Goal: Task Accomplishment & Management: Use online tool/utility

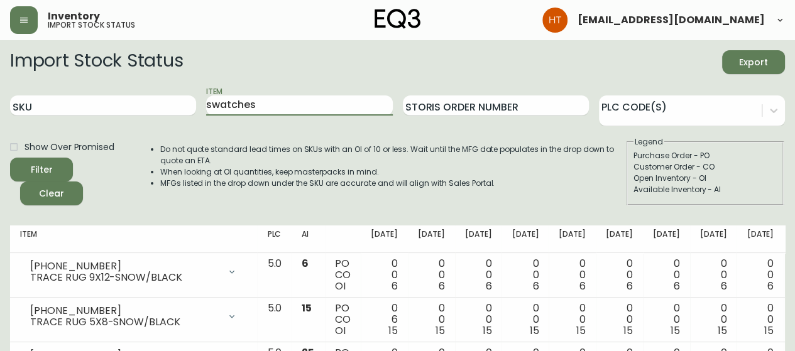
click at [10, 158] on button "Filter" at bounding box center [41, 170] width 63 height 24
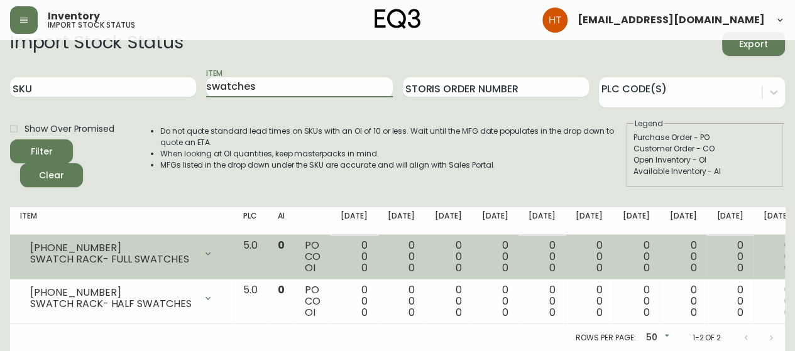
scroll to position [28, 0]
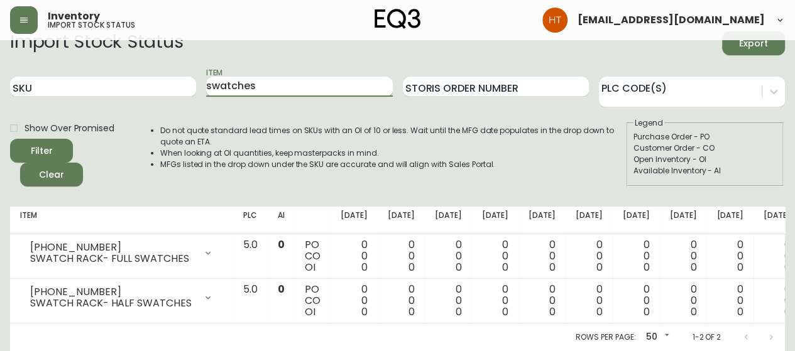
drag, startPoint x: 267, startPoint y: 79, endPoint x: 207, endPoint y: 80, distance: 59.7
click at [207, 80] on input "swatches" at bounding box center [299, 87] width 186 height 20
type input "rug swatch"
click at [10, 139] on button "Filter" at bounding box center [41, 151] width 63 height 24
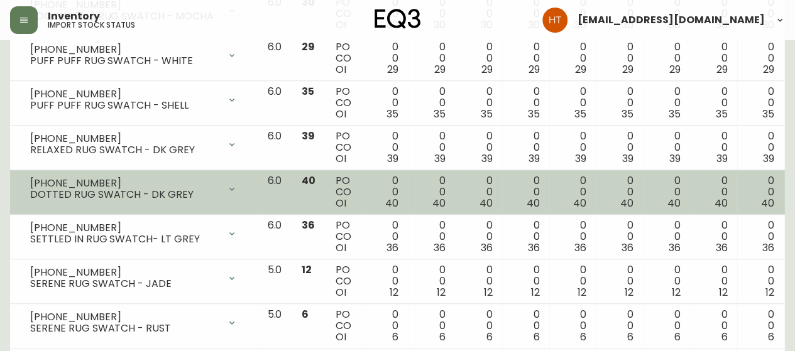
scroll to position [0, 0]
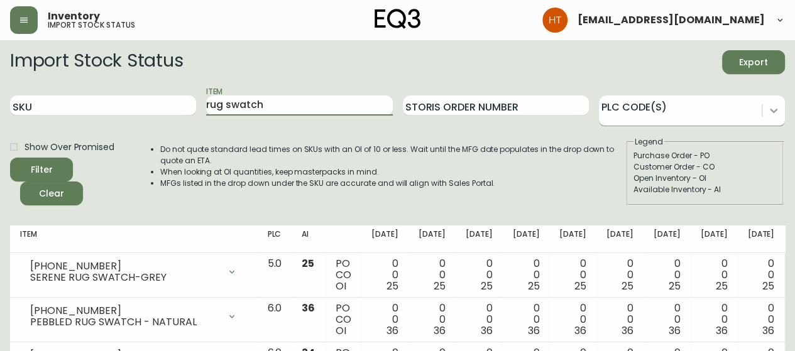
click at [775, 107] on icon at bounding box center [774, 110] width 13 height 13
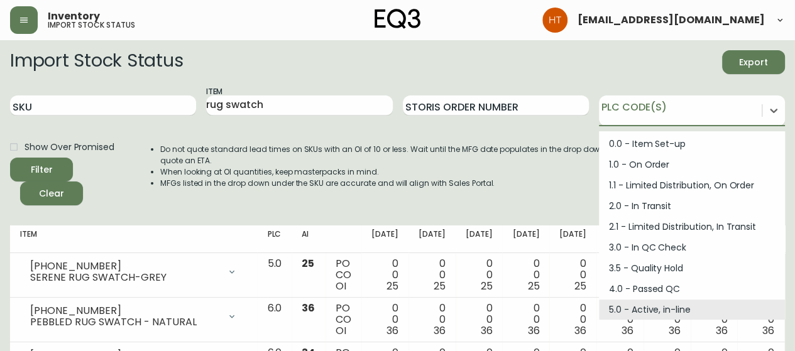
click at [658, 311] on div "5.0 - Active, in-line" at bounding box center [692, 310] width 186 height 21
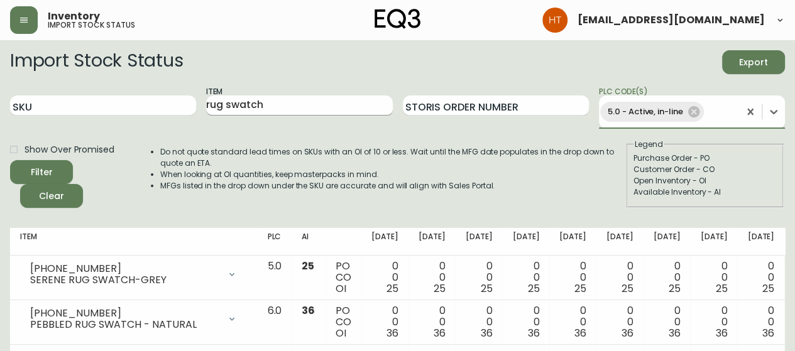
click at [299, 101] on input "rug swatch" at bounding box center [299, 106] width 186 height 20
click at [10, 160] on button "Filter" at bounding box center [41, 172] width 63 height 24
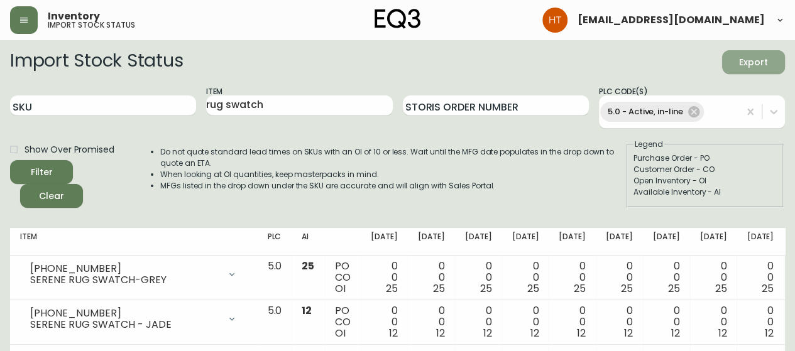
click at [738, 56] on span "Export" at bounding box center [753, 63] width 43 height 16
click at [695, 115] on icon at bounding box center [693, 111] width 11 height 11
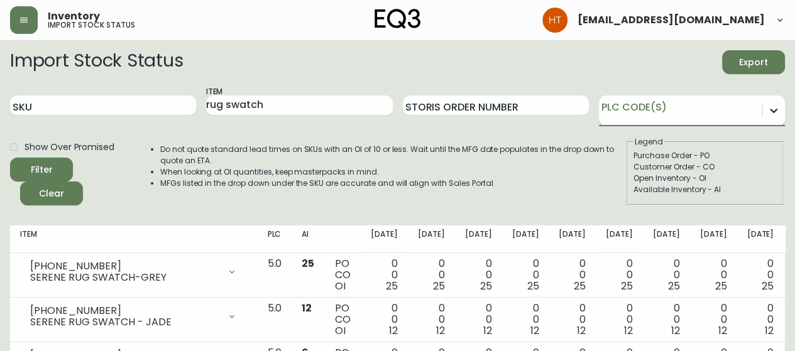
click at [771, 113] on icon at bounding box center [774, 110] width 13 height 13
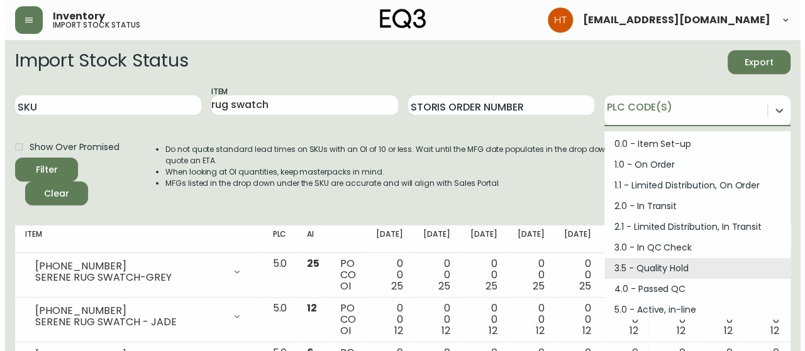
scroll to position [63, 0]
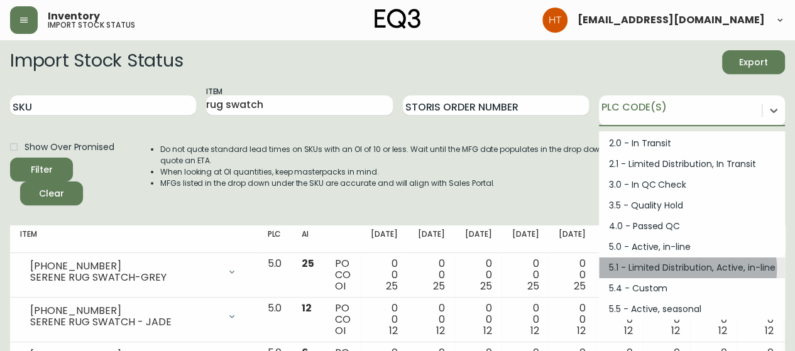
click at [687, 269] on div "5.1 - Limited Distribution, Active, in-line" at bounding box center [692, 268] width 186 height 21
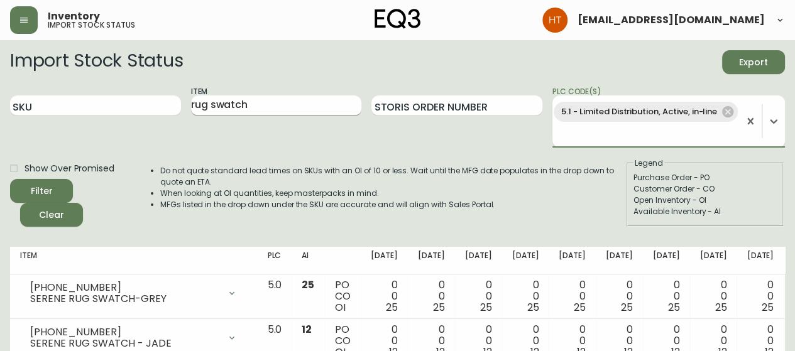
click at [299, 104] on input "rug swatch" at bounding box center [276, 106] width 171 height 20
click at [10, 179] on button "Filter" at bounding box center [41, 191] width 63 height 24
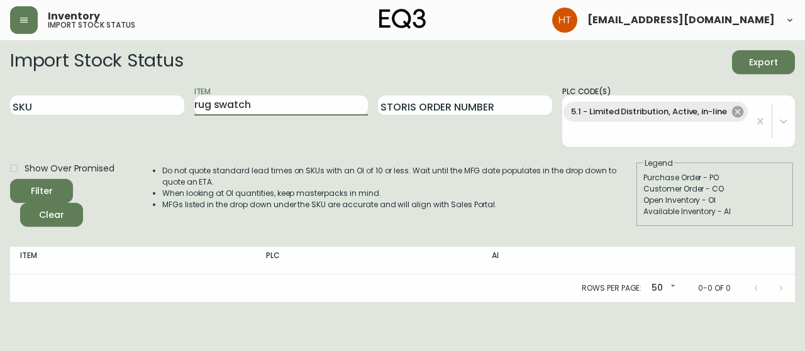
click at [740, 110] on icon at bounding box center [737, 111] width 11 height 11
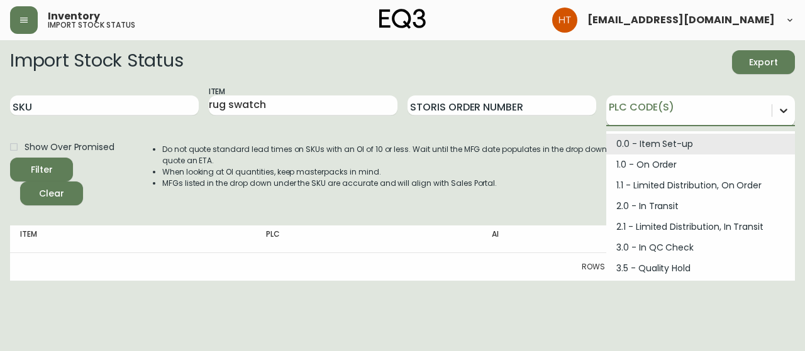
click at [773, 113] on div at bounding box center [783, 110] width 23 height 23
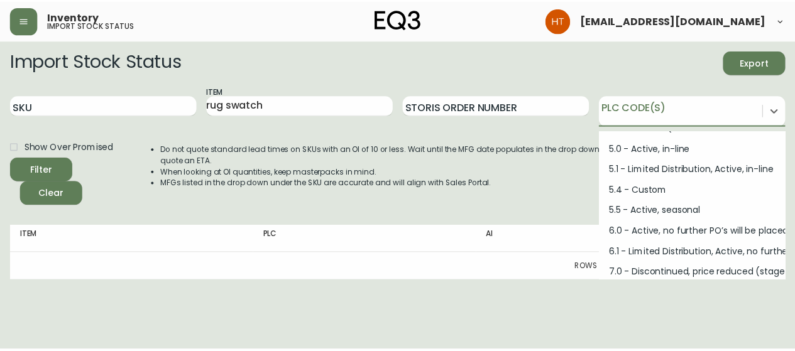
scroll to position [169, 0]
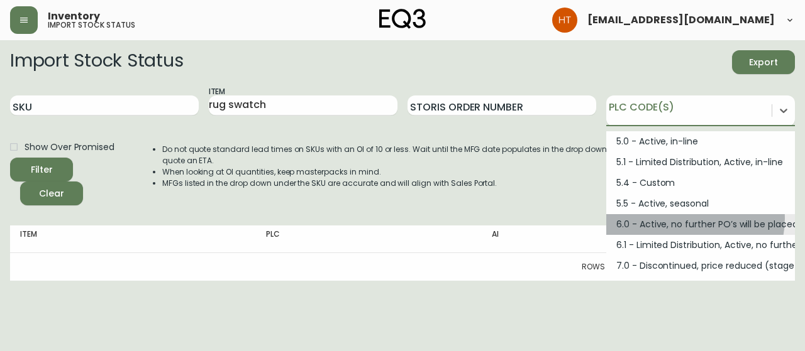
click at [682, 218] on div "6.0 - Active, no further PO’s will be placed" at bounding box center [700, 224] width 189 height 21
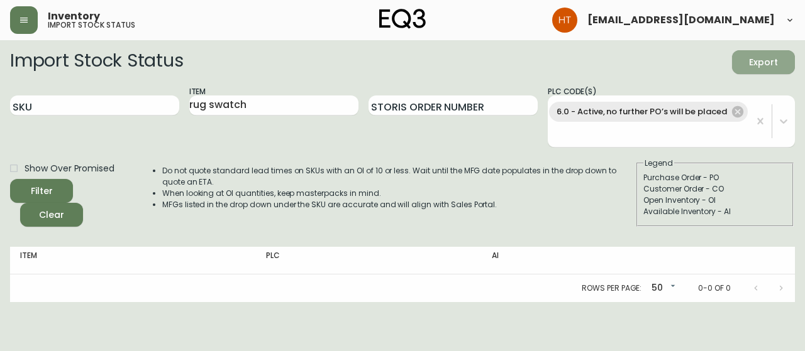
click at [767, 56] on span "Export" at bounding box center [763, 63] width 43 height 16
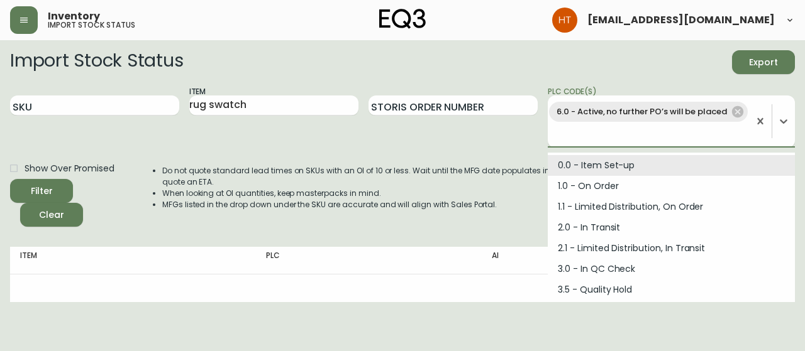
click at [631, 130] on div "6.0 - Active, no further PO’s will be placed" at bounding box center [648, 121] width 201 height 44
click at [274, 105] on input "rug swatch" at bounding box center [273, 106] width 169 height 20
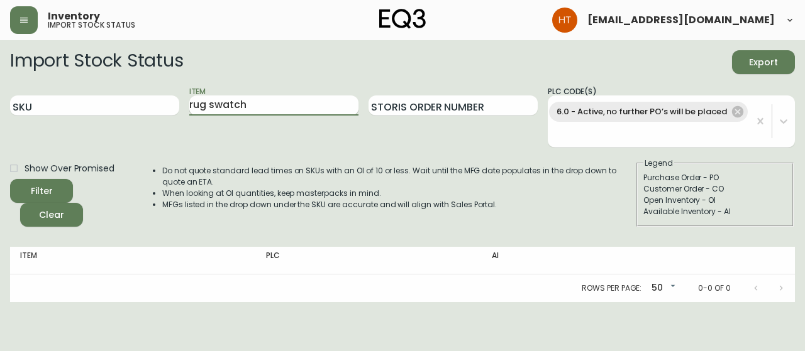
click at [10, 179] on button "Filter" at bounding box center [41, 191] width 63 height 24
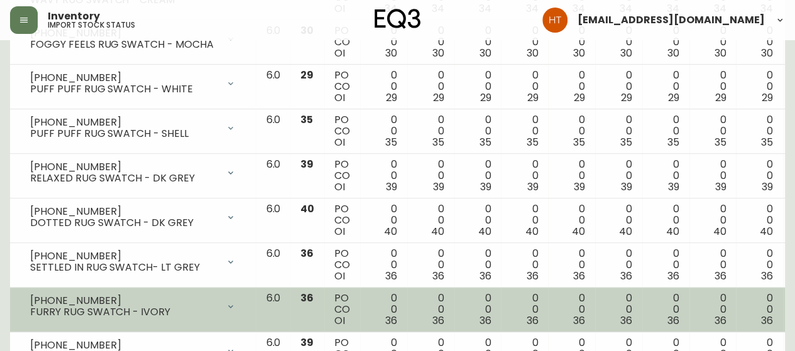
scroll to position [0, 0]
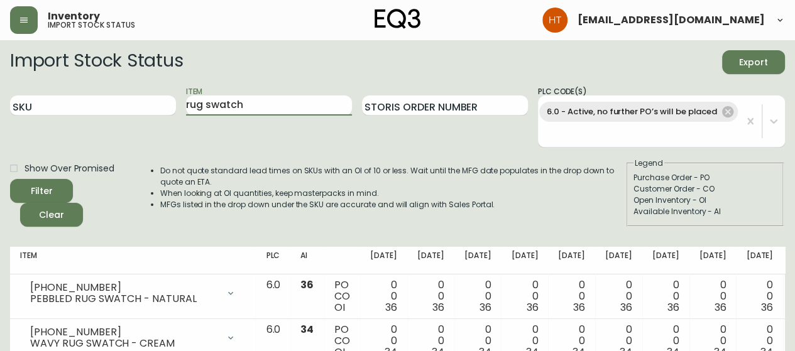
click at [738, 63] on span "Export" at bounding box center [753, 63] width 43 height 16
click at [371, 56] on div "Import Stock Status Export" at bounding box center [397, 62] width 775 height 24
